Goal: Information Seeking & Learning: Learn about a topic

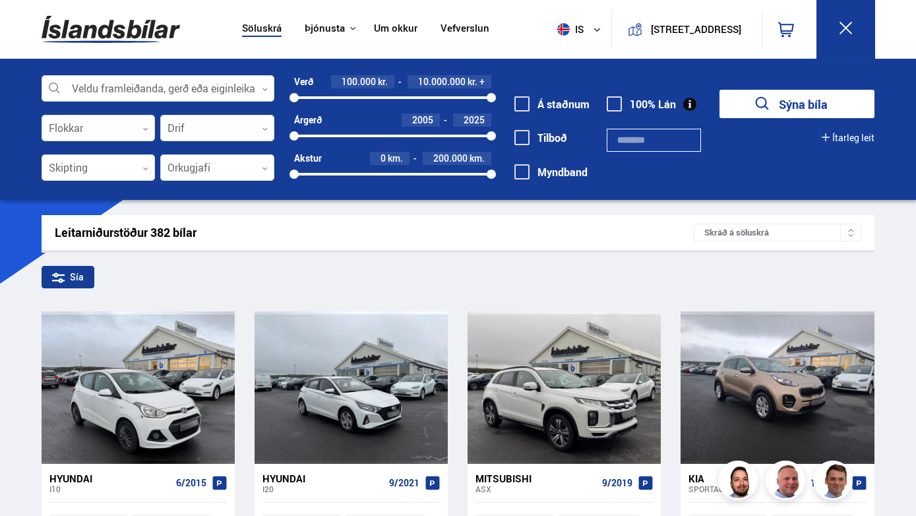
click at [398, 24] on link "Um okkur" at bounding box center [396, 29] width 44 height 14
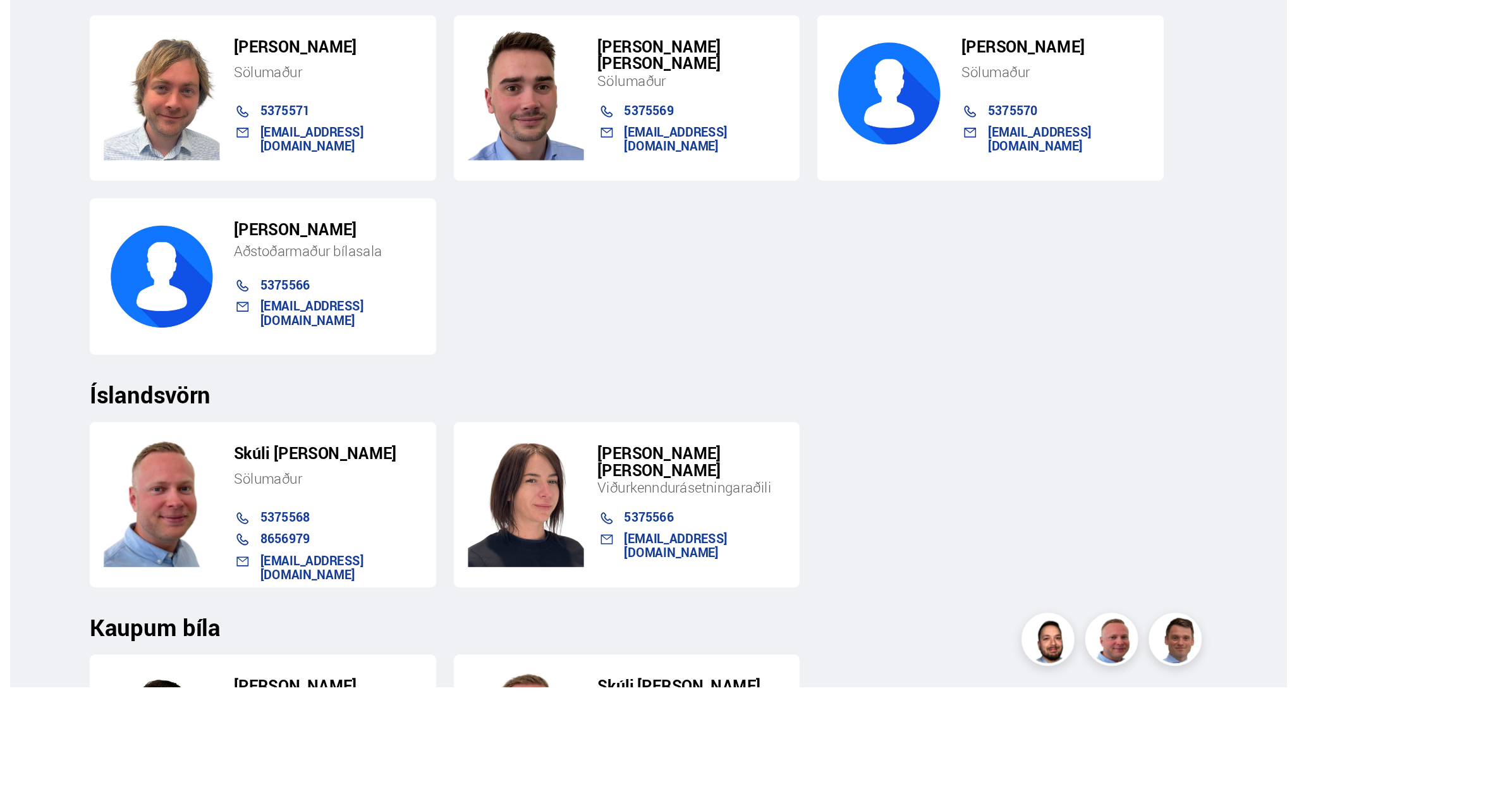
scroll to position [1503, 0]
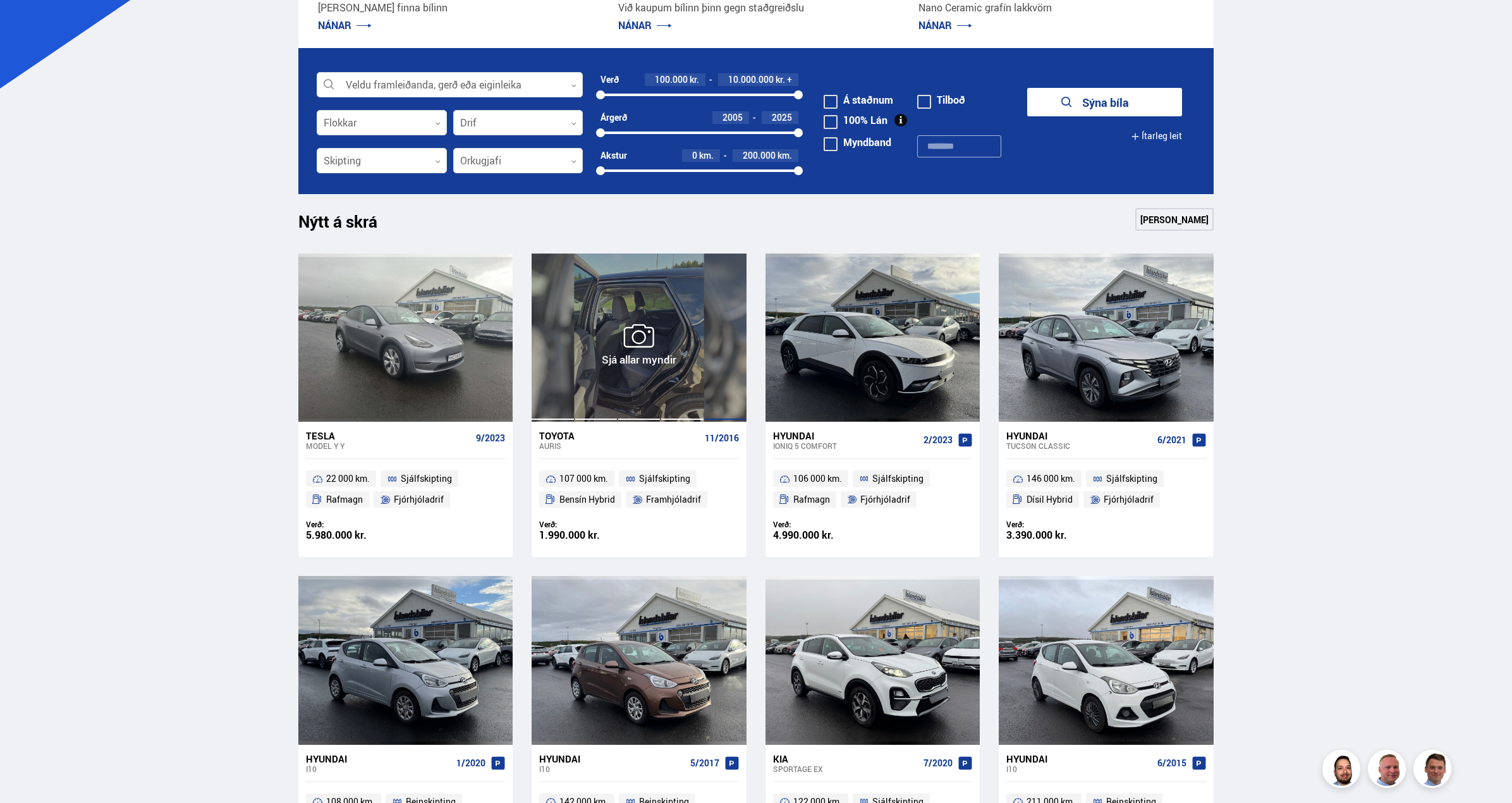
click at [704, 302] on div at bounding box center [725, 336] width 43 height 168
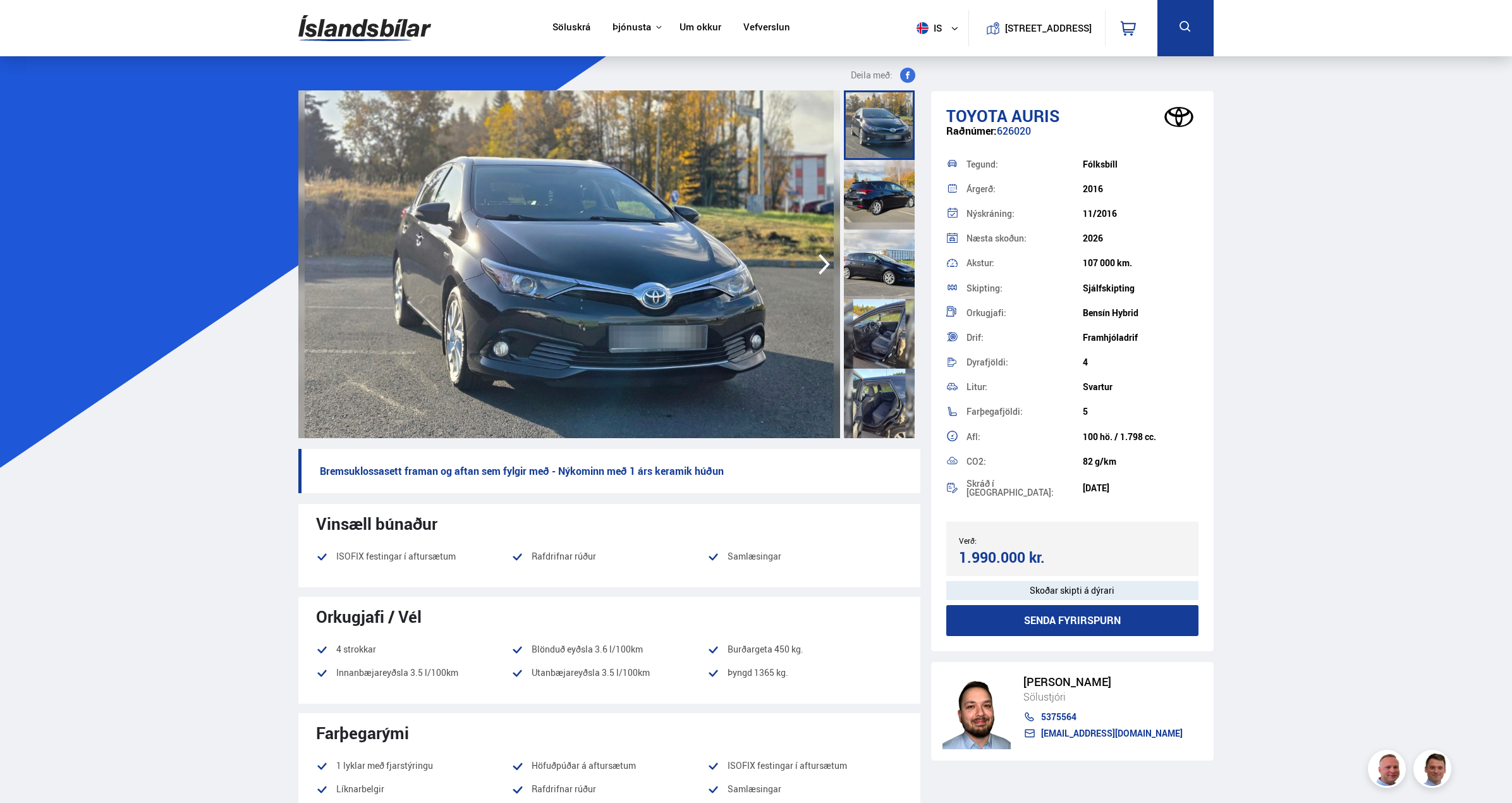
click at [823, 264] on icon "button" at bounding box center [824, 264] width 25 height 31
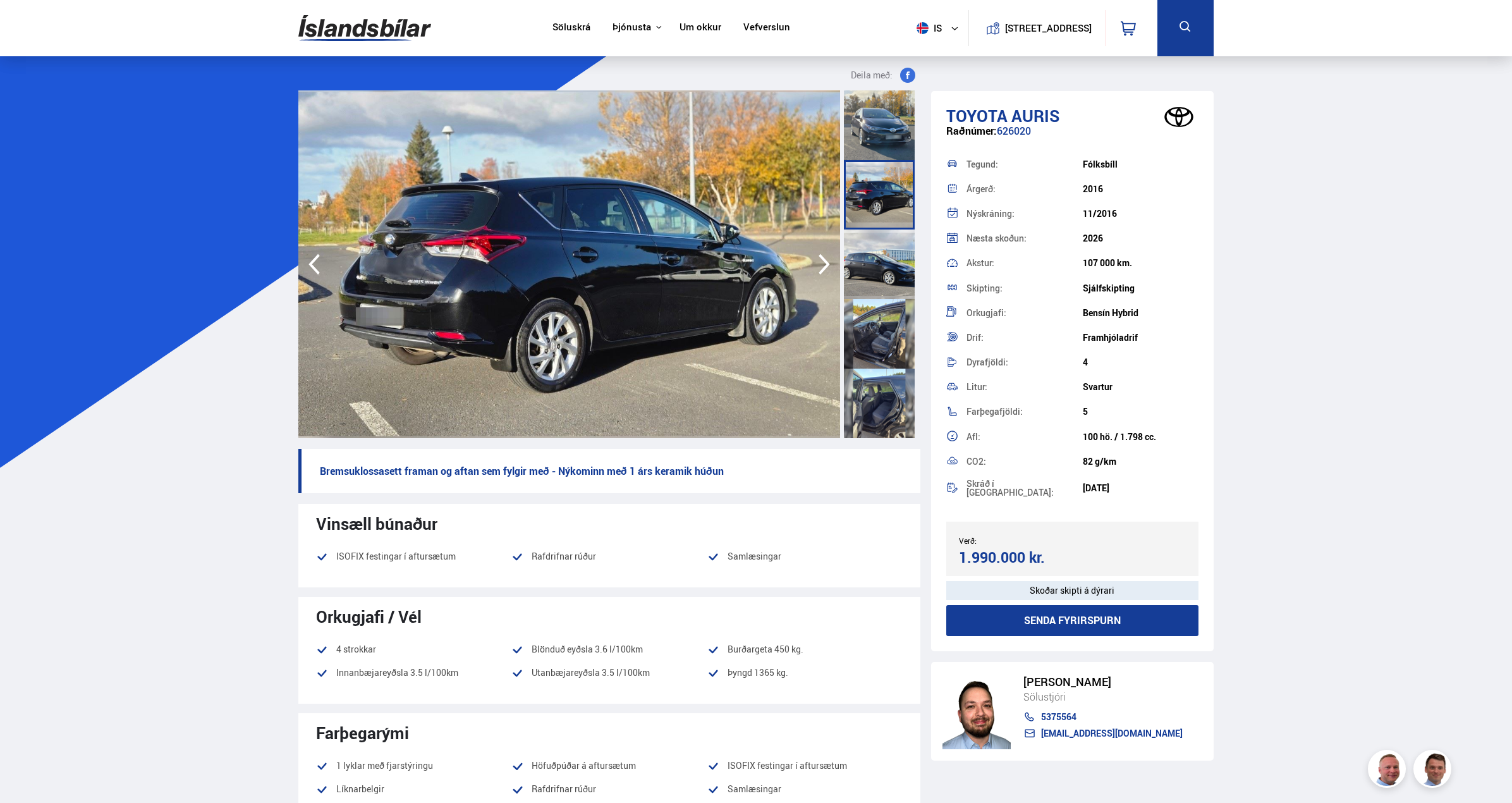
click at [823, 263] on icon "button" at bounding box center [824, 264] width 25 height 31
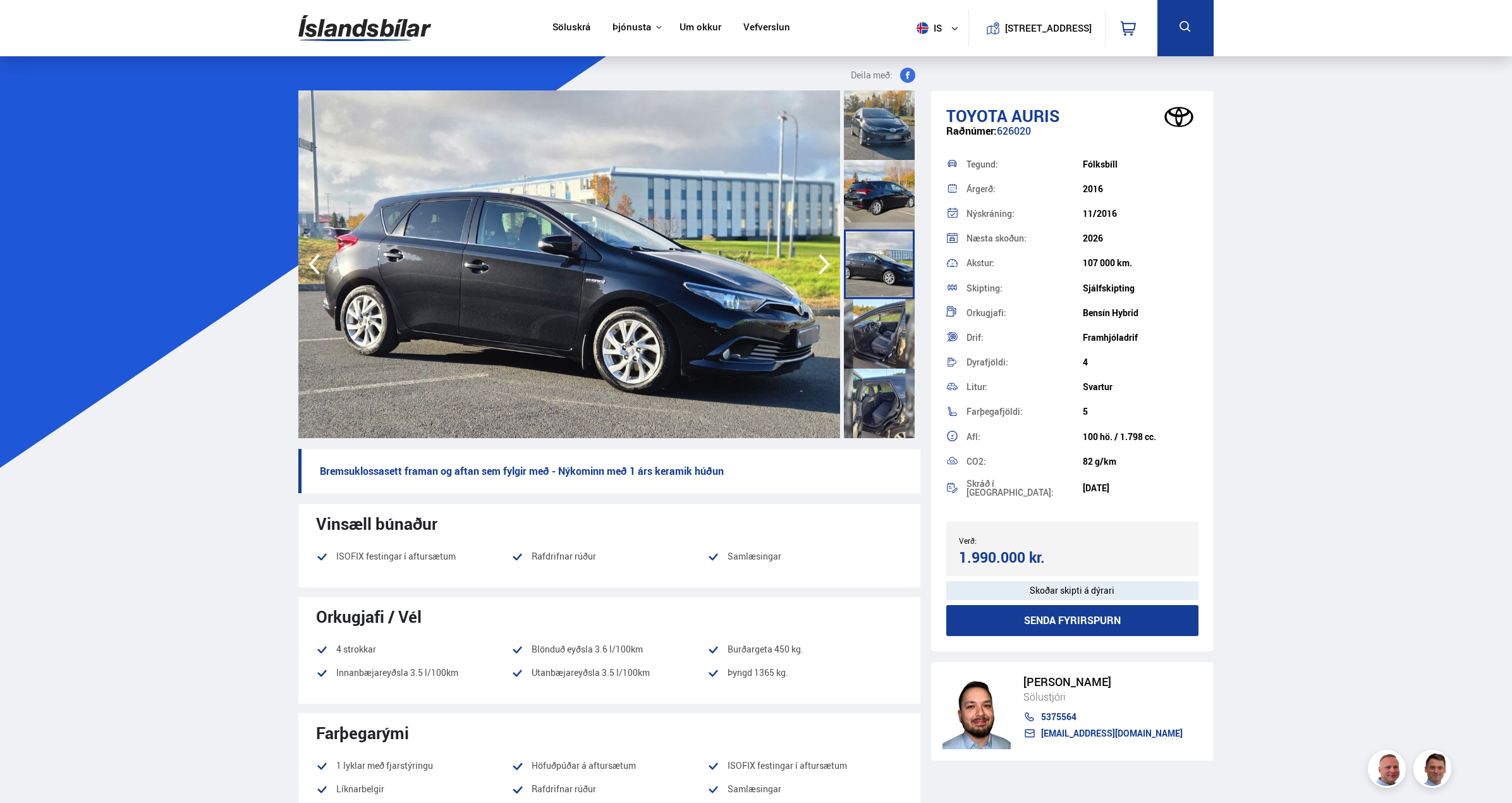
click at [823, 263] on icon "button" at bounding box center [824, 264] width 25 height 31
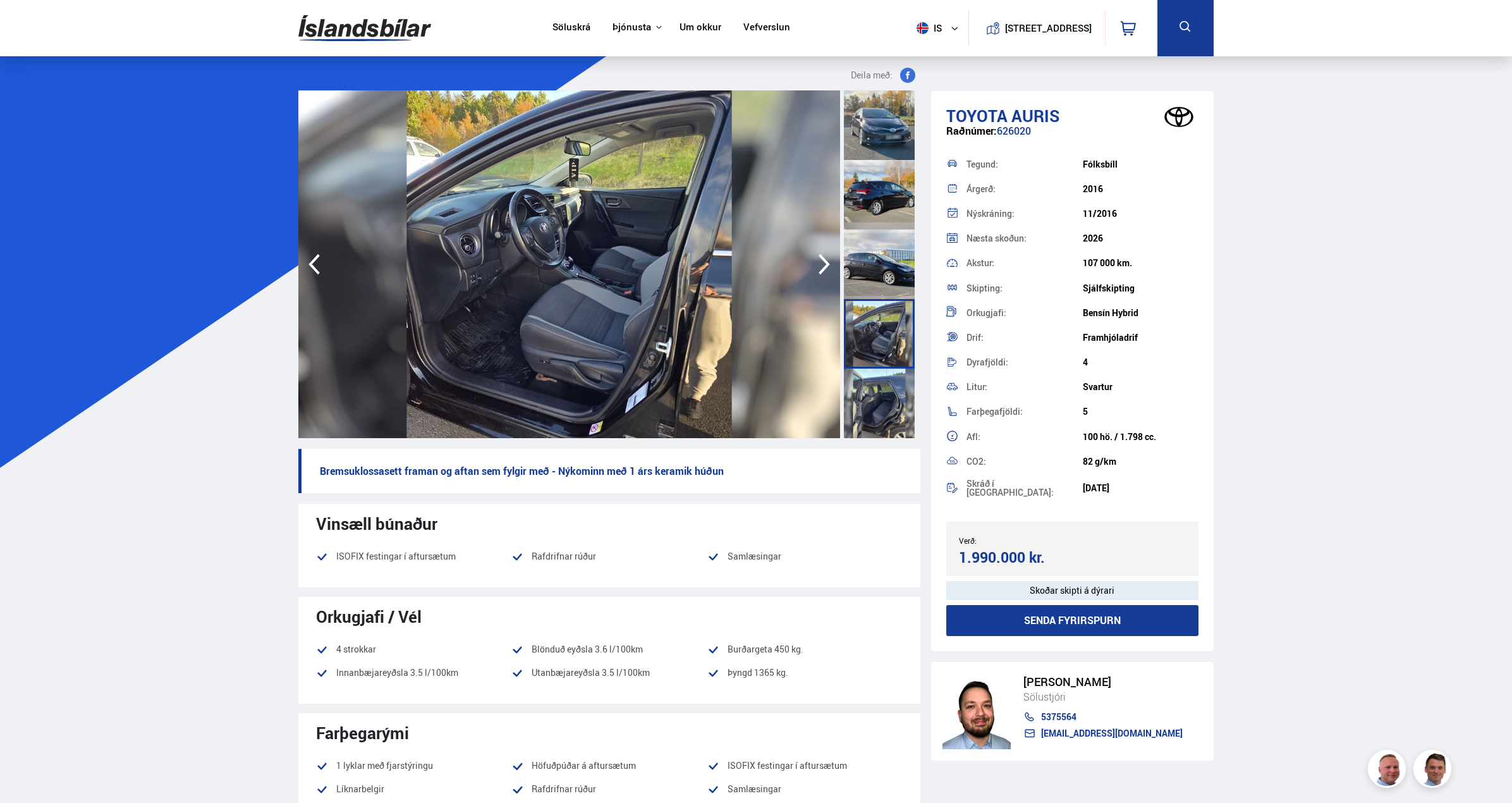
click at [823, 263] on icon "button" at bounding box center [824, 264] width 25 height 31
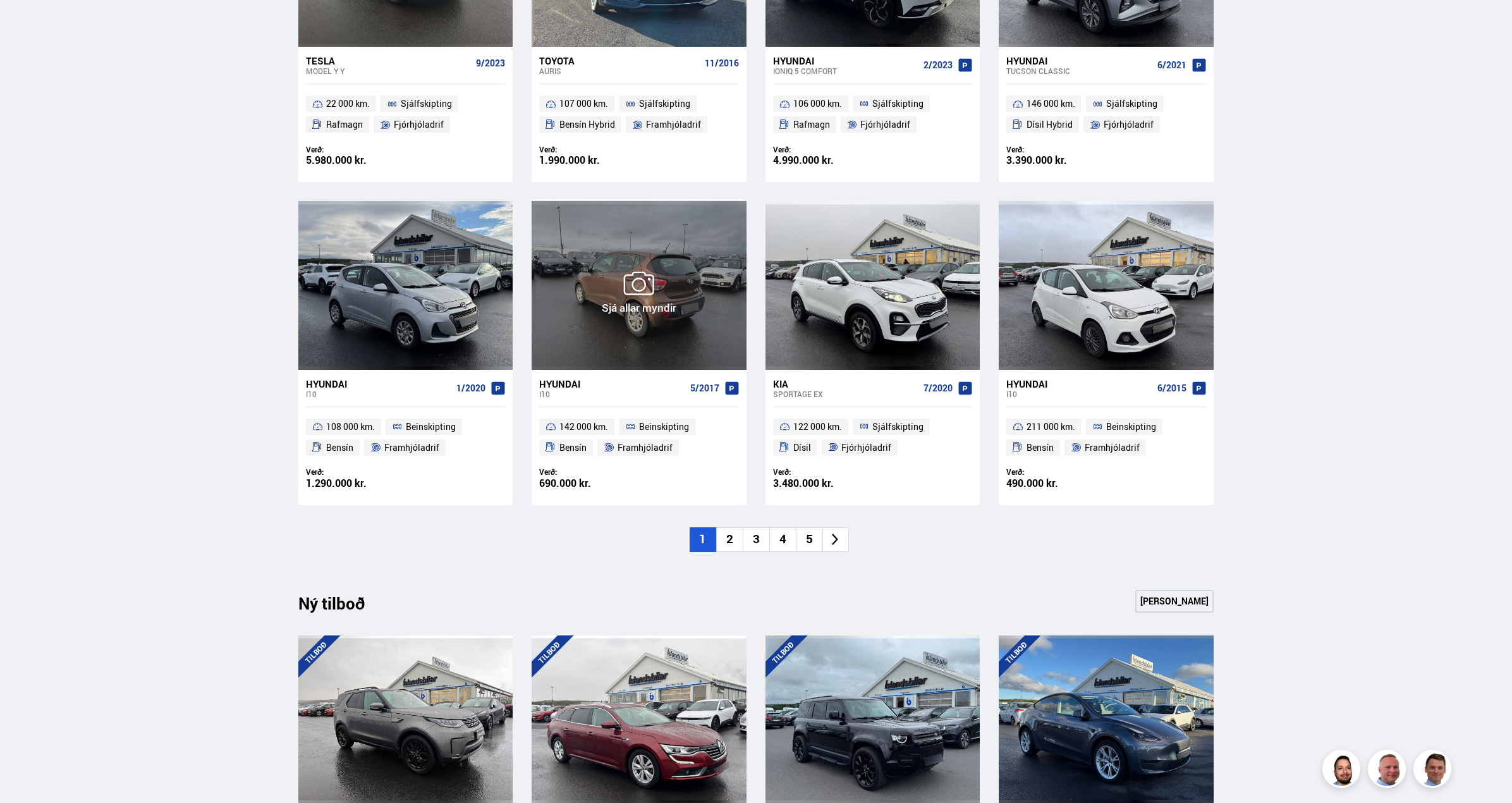
scroll to position [758, 0]
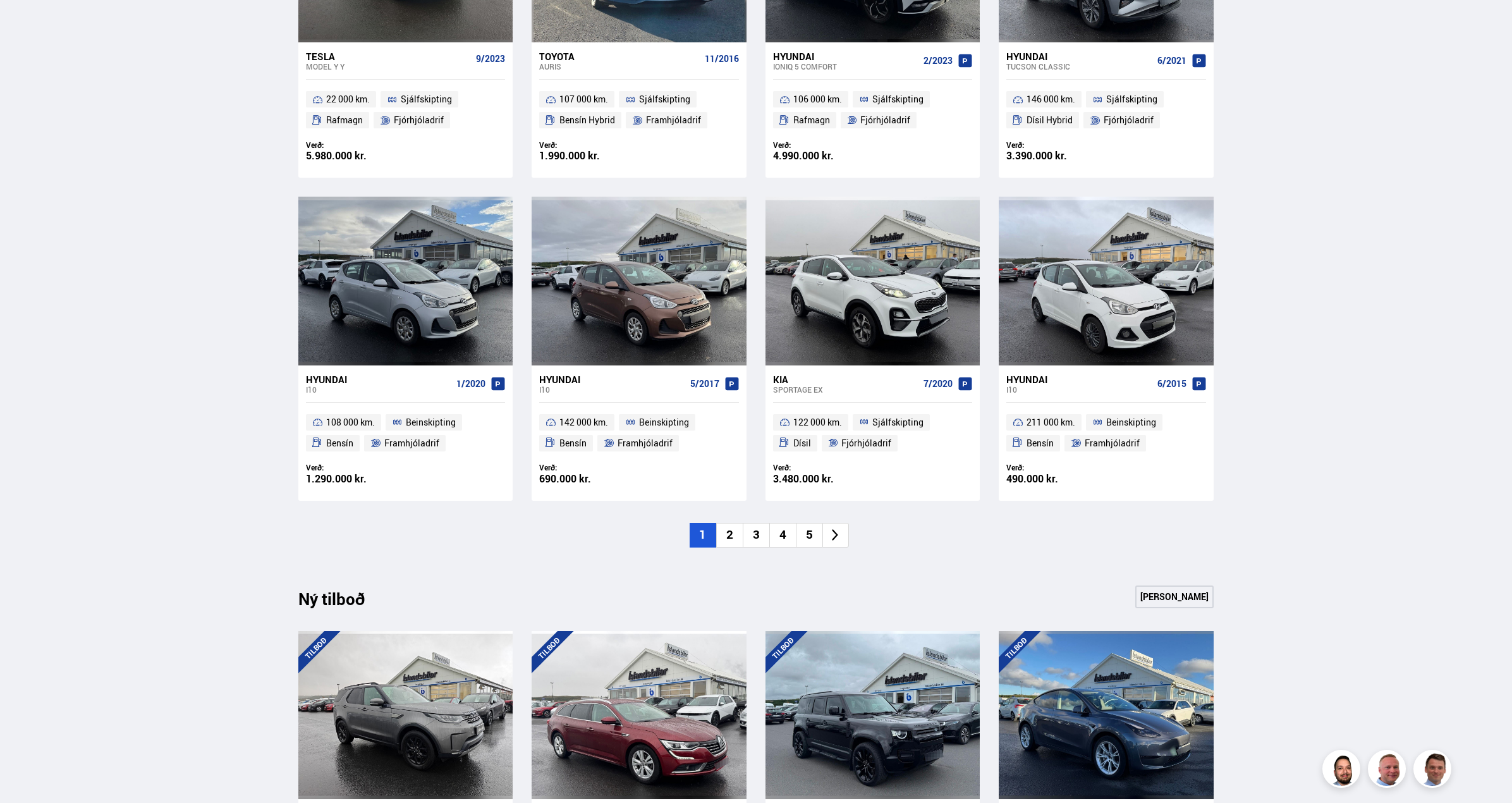
click at [723, 536] on li "2" at bounding box center [729, 535] width 27 height 25
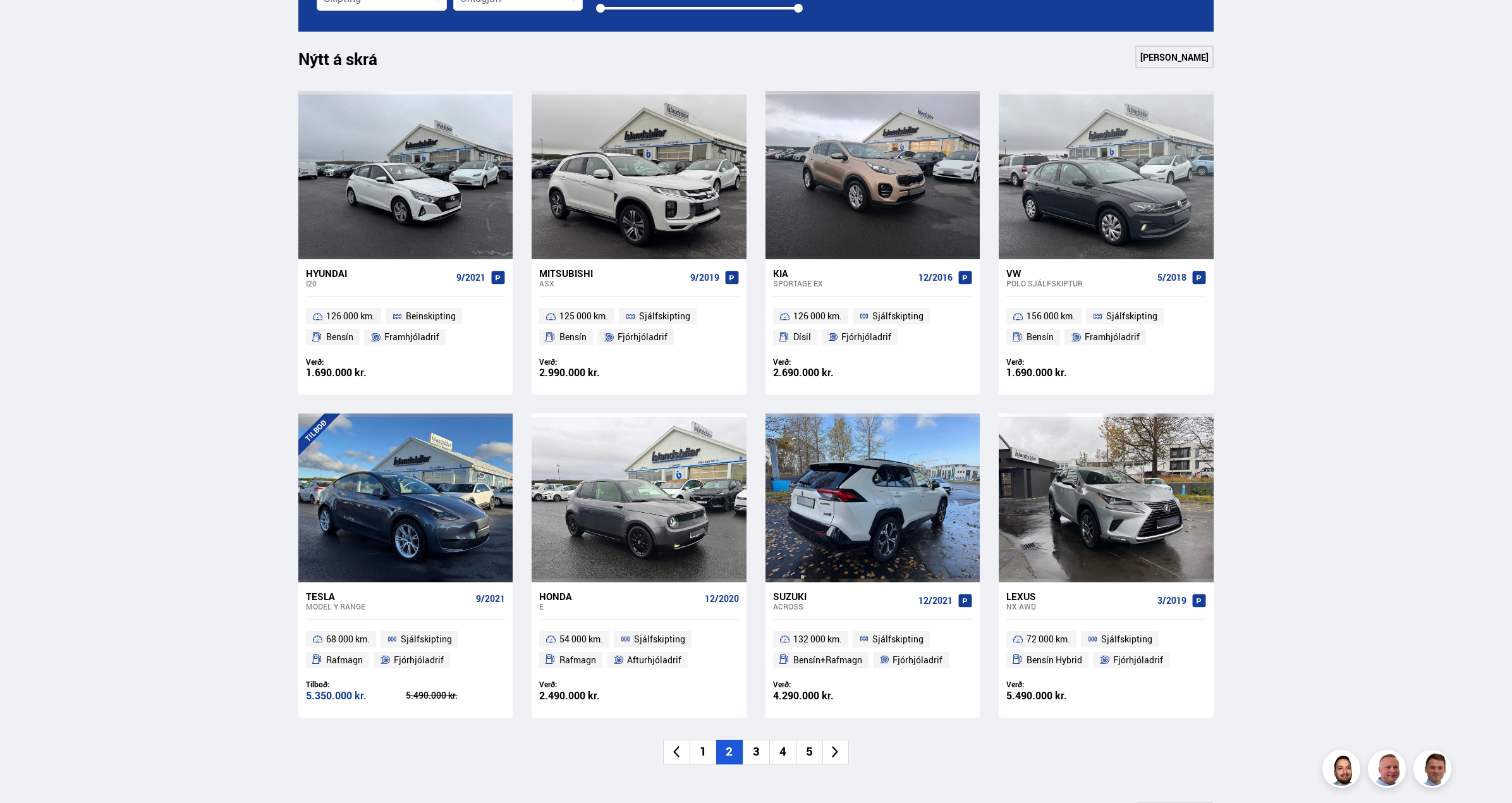
scroll to position [569, 0]
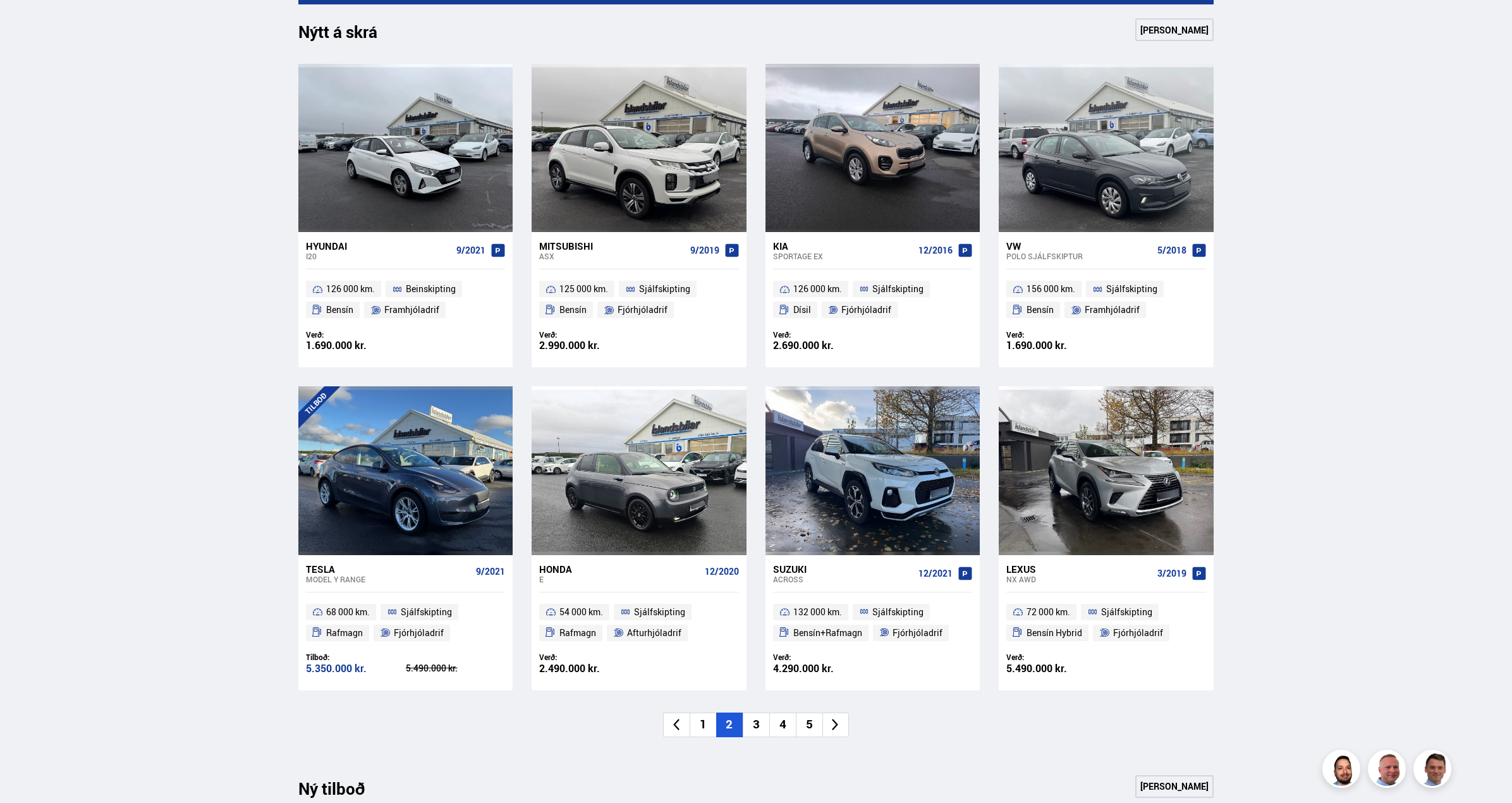
click at [761, 720] on li "3" at bounding box center [756, 724] width 27 height 25
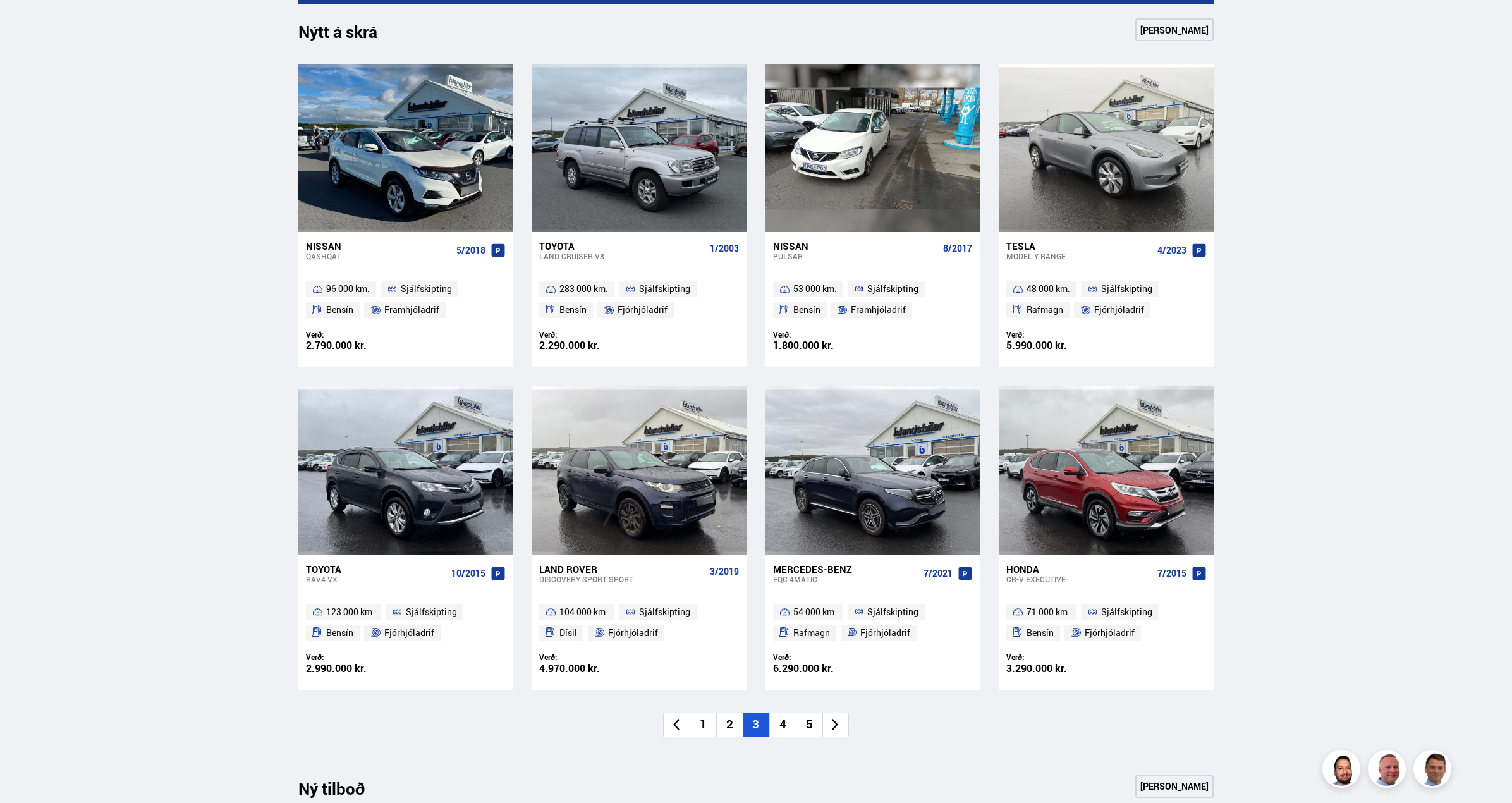
click at [708, 723] on li "1" at bounding box center [703, 724] width 27 height 25
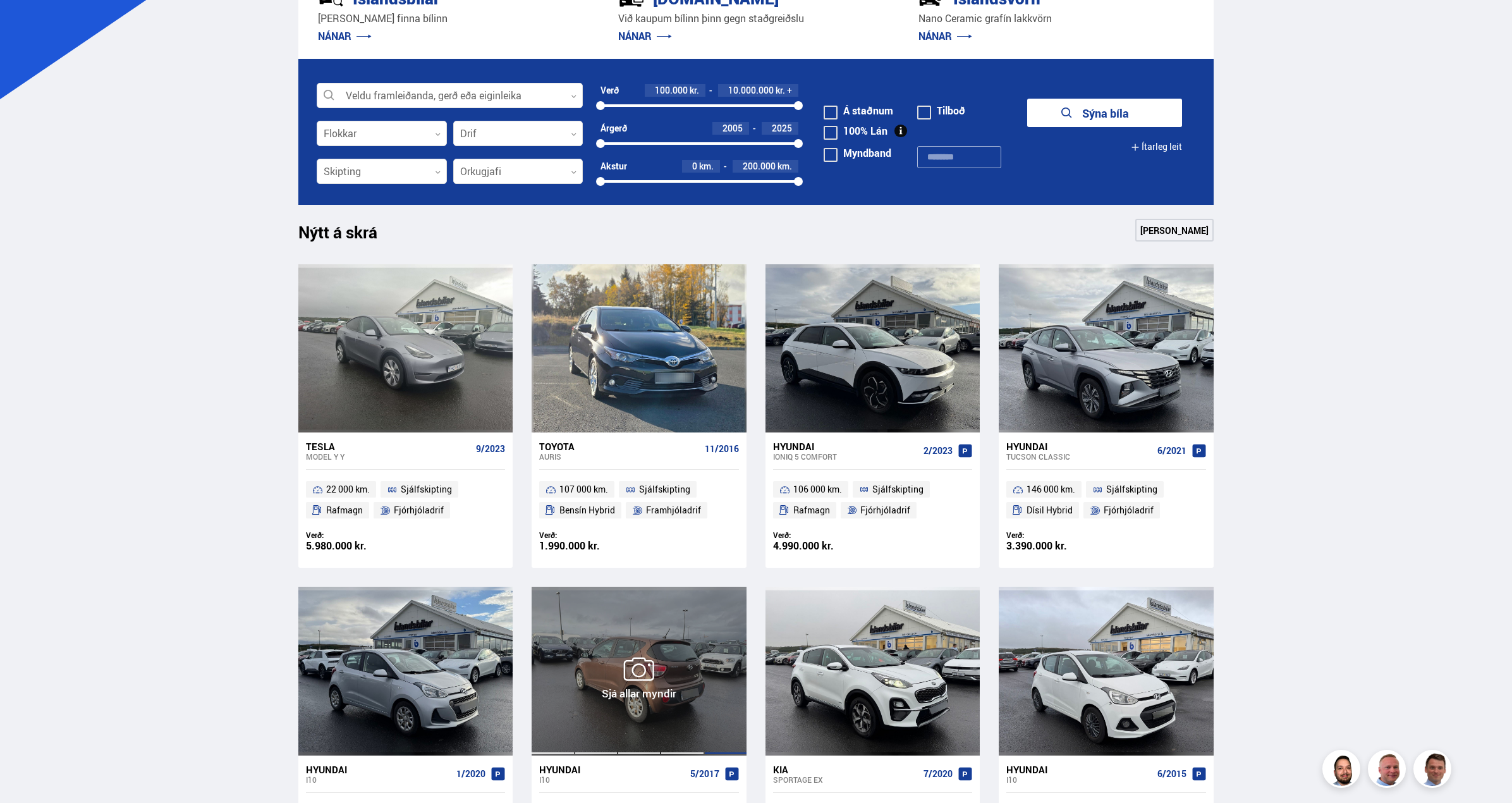
scroll to position [316, 0]
